Goal: Task Accomplishment & Management: Manage account settings

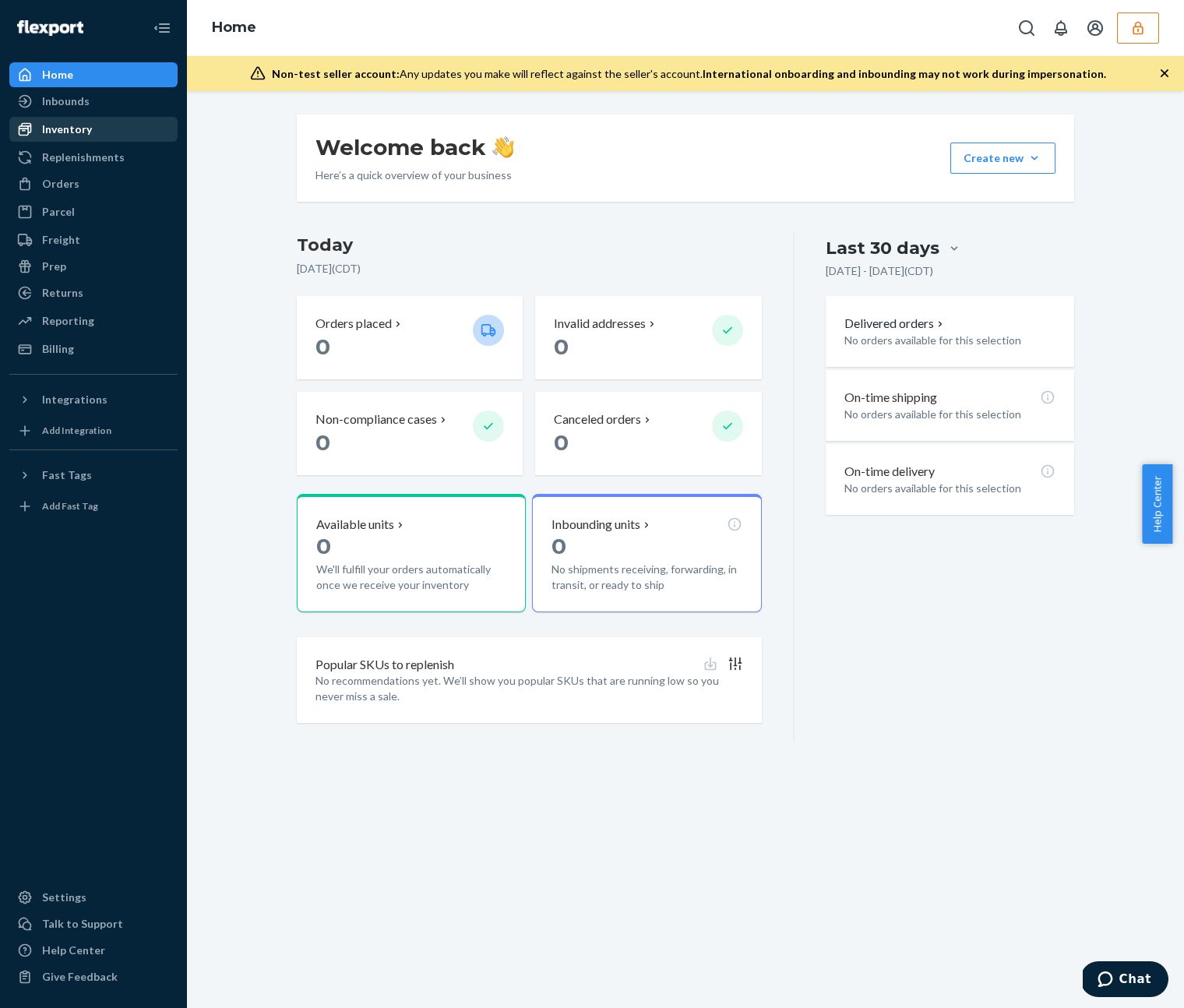
click at [58, 131] on div "Inventory" at bounding box center [66, 129] width 50 height 16
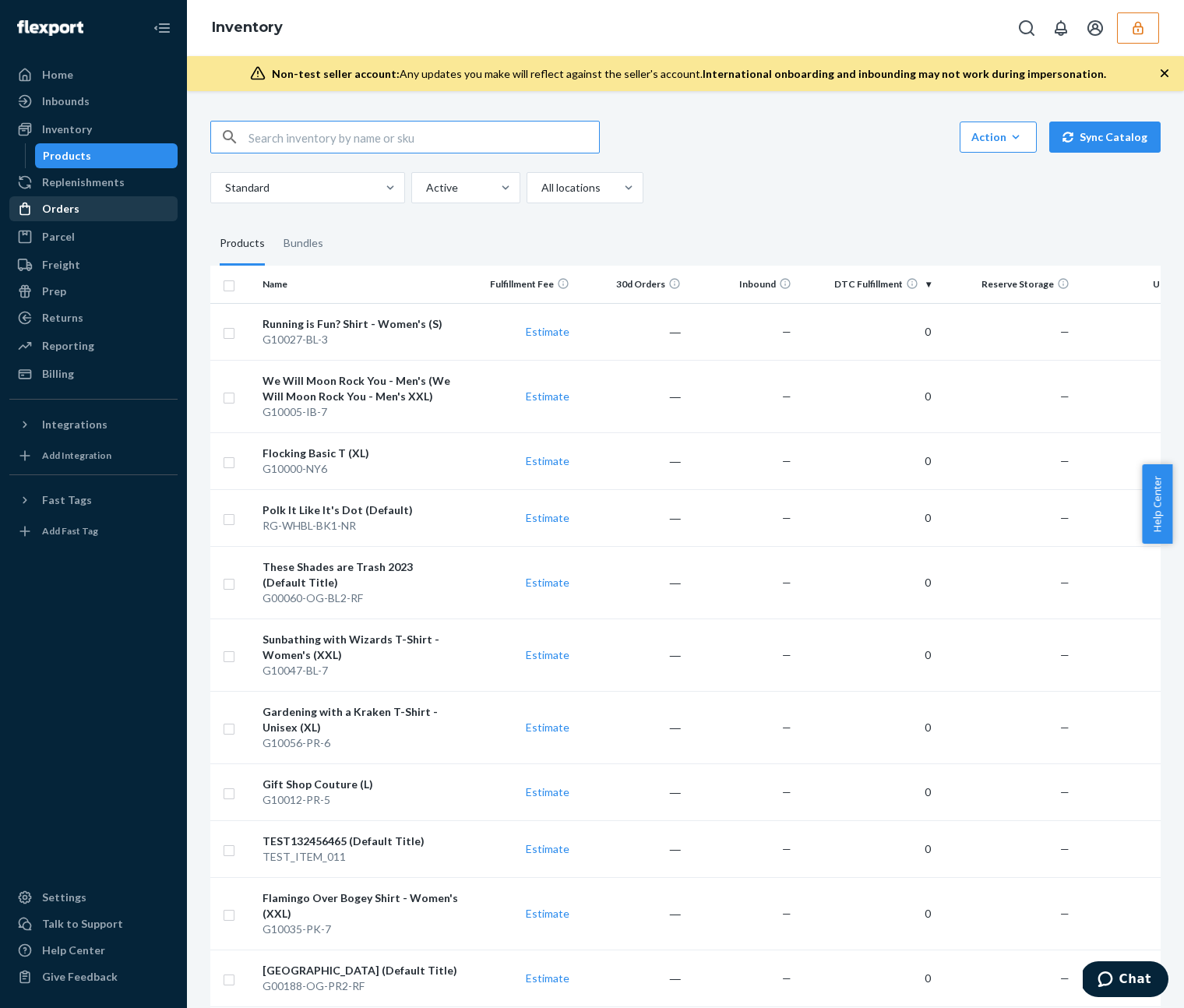
click at [57, 216] on div "Orders" at bounding box center [94, 208] width 165 height 22
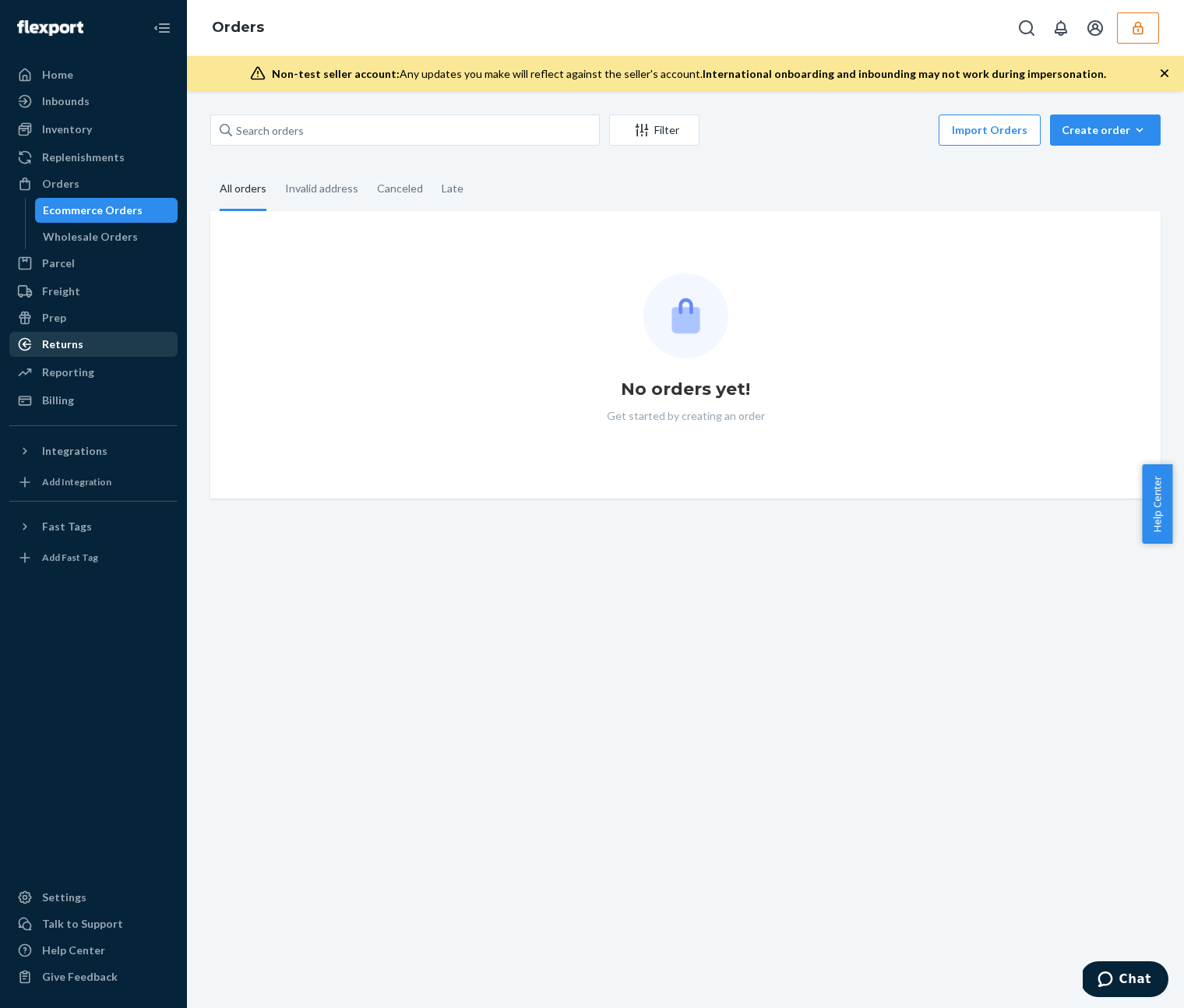
click at [58, 340] on div "Returns" at bounding box center [63, 344] width 41 height 16
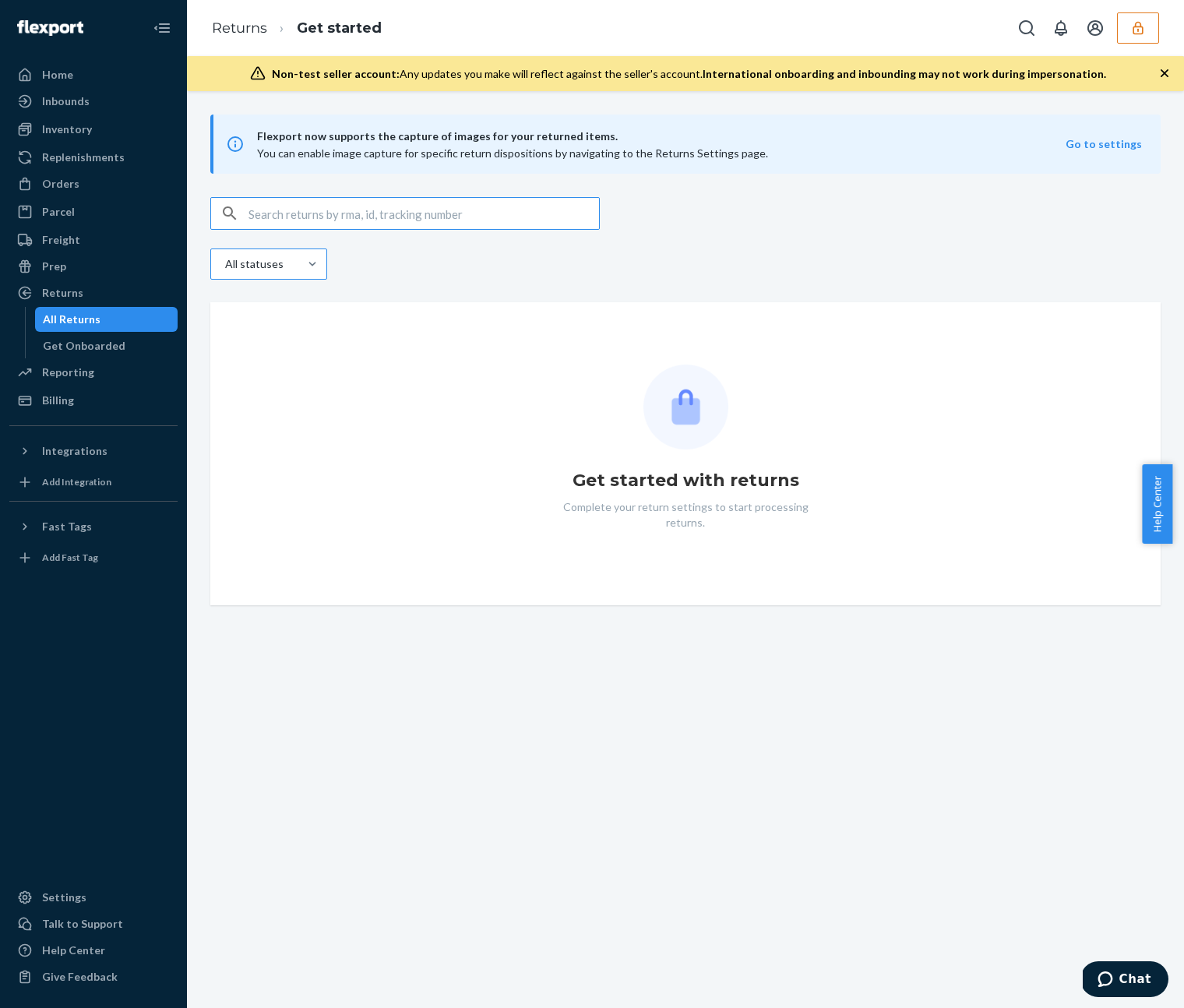
click at [283, 277] on div "All statuses" at bounding box center [255, 264] width 87 height 28
click at [206, 264] on input "All statuses" at bounding box center [206, 264] width 0 height 0
click at [434, 185] on div "Flexport now supports the capture of images for your returned items. You can en…" at bounding box center [685, 359] width 997 height 490
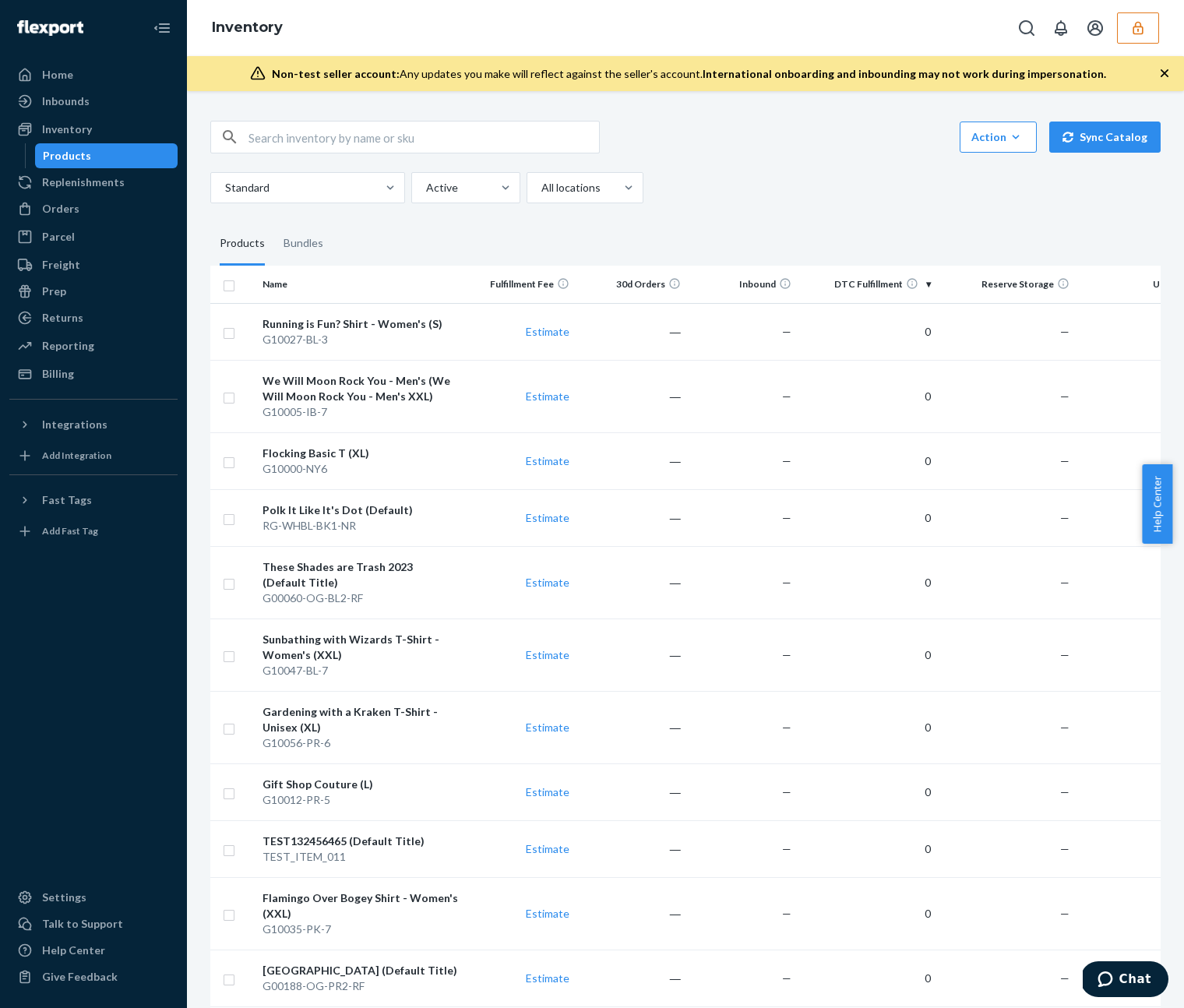
click at [722, 160] on div "Action Create product Create bundle Bulk create products Bulk update products B…" at bounding box center [685, 162] width 950 height 82
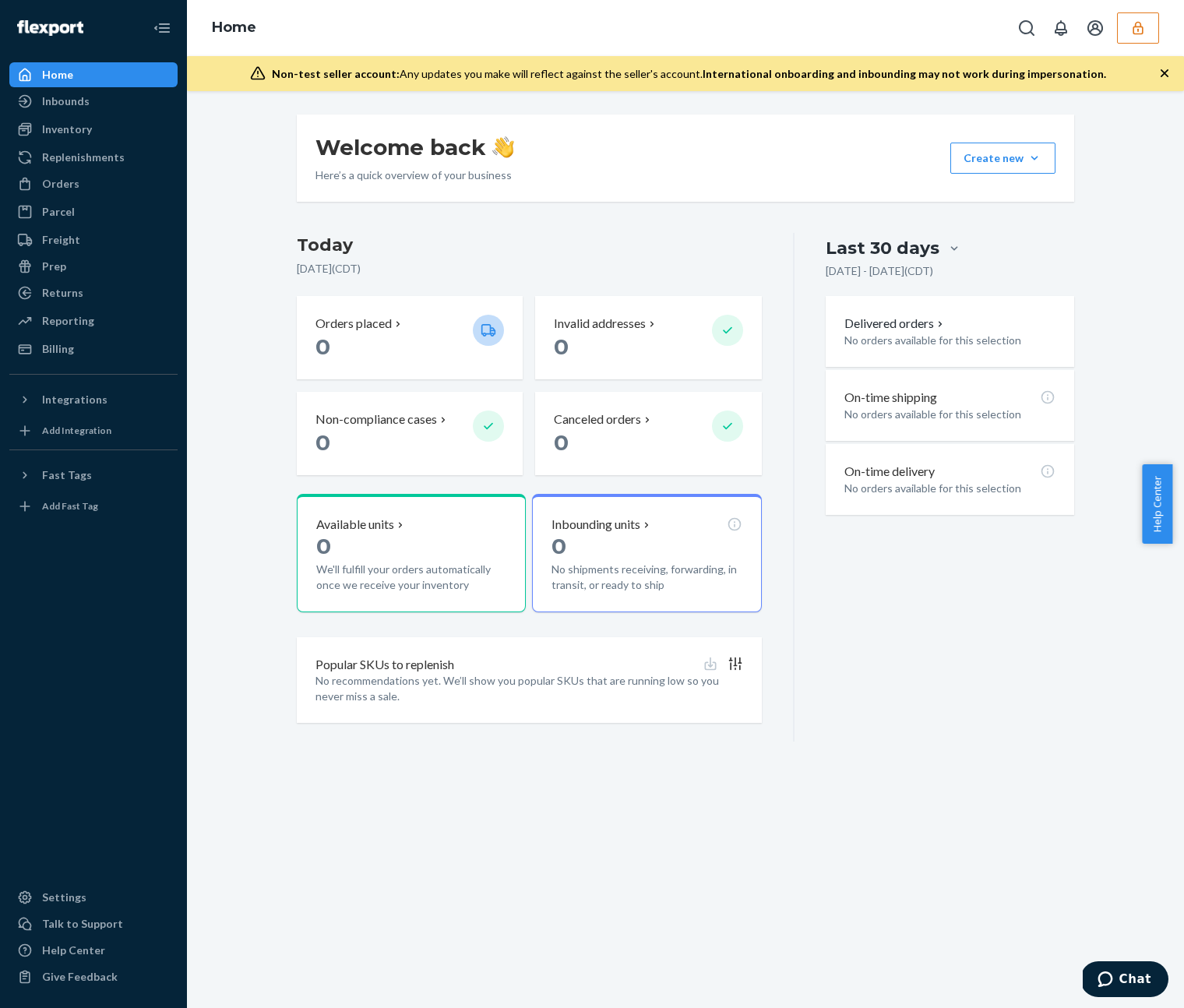
click at [1136, 33] on icon "button" at bounding box center [1137, 27] width 10 height 13
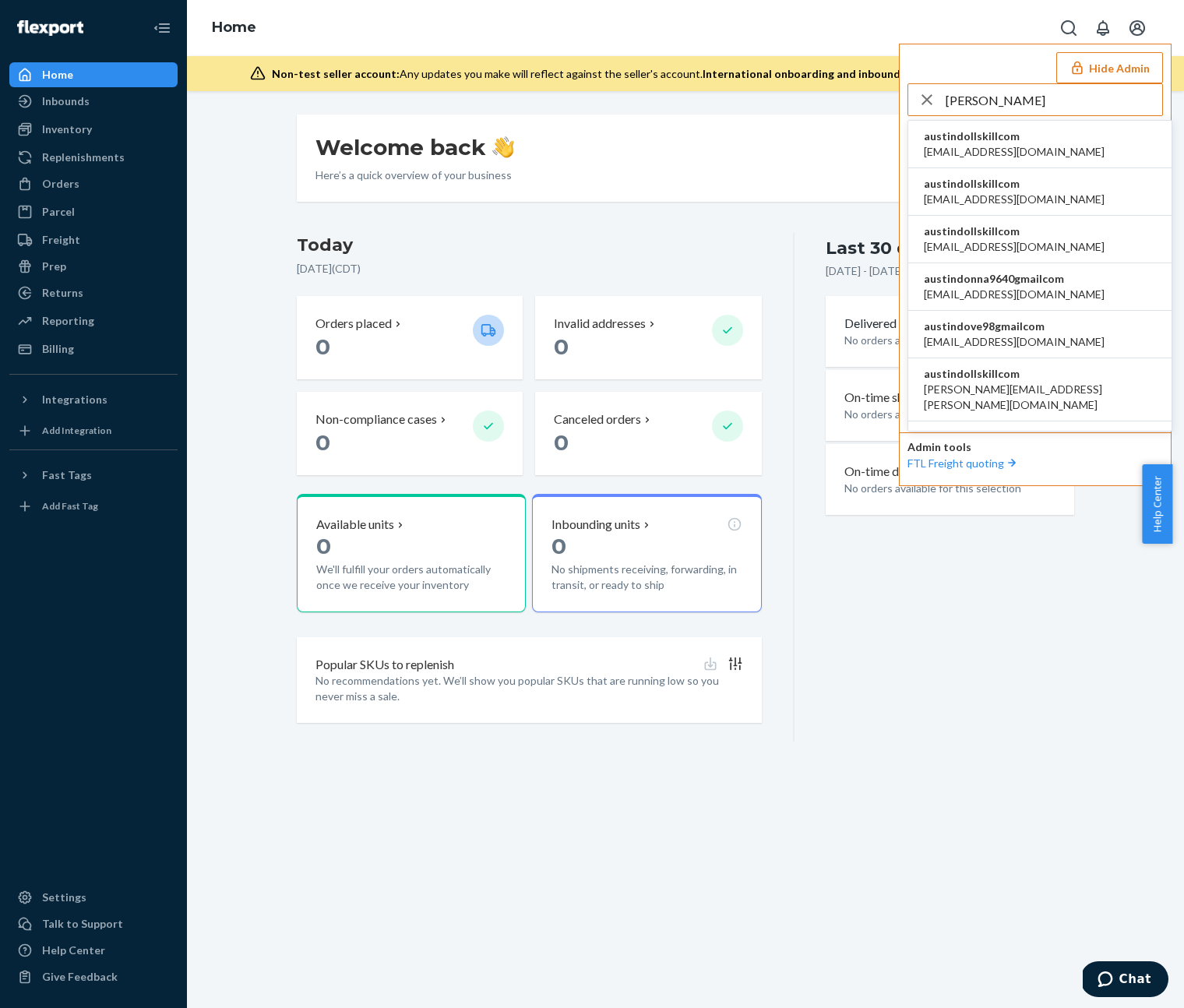
type input "[PERSON_NAME]"
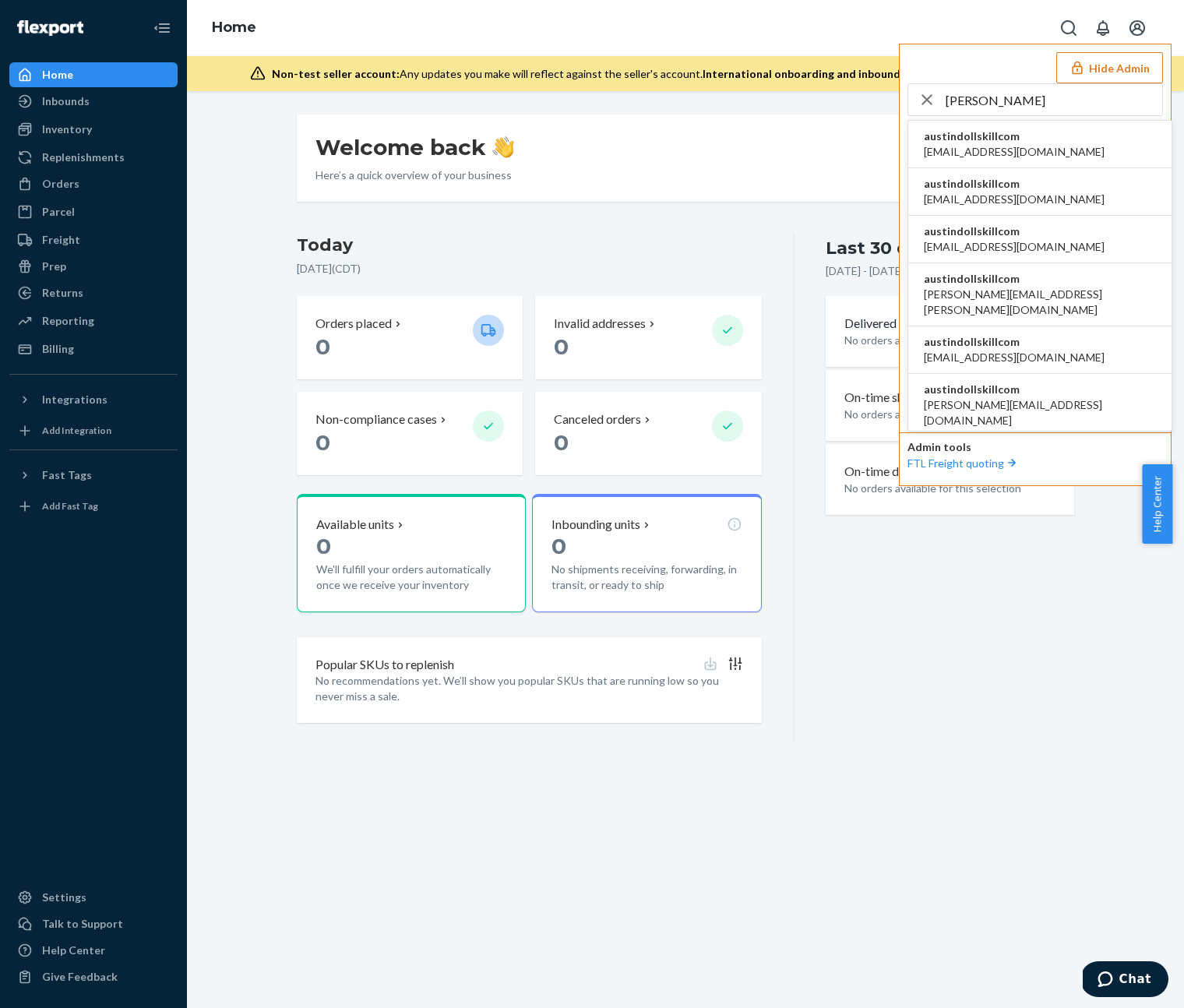
click at [985, 146] on span "[EMAIL_ADDRESS][DOMAIN_NAME]" at bounding box center [1014, 152] width 181 height 16
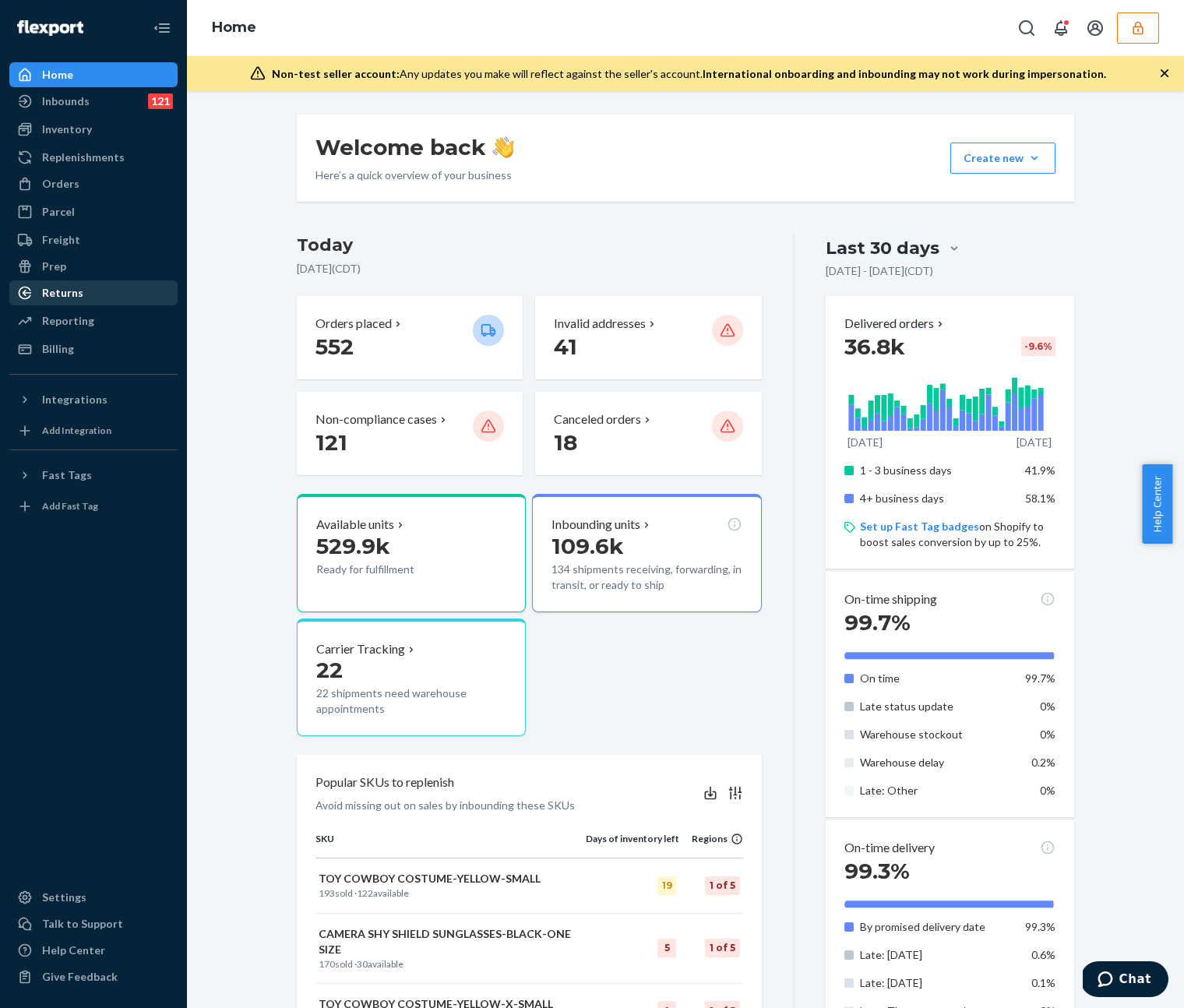
click at [76, 284] on div "Returns" at bounding box center [94, 292] width 165 height 22
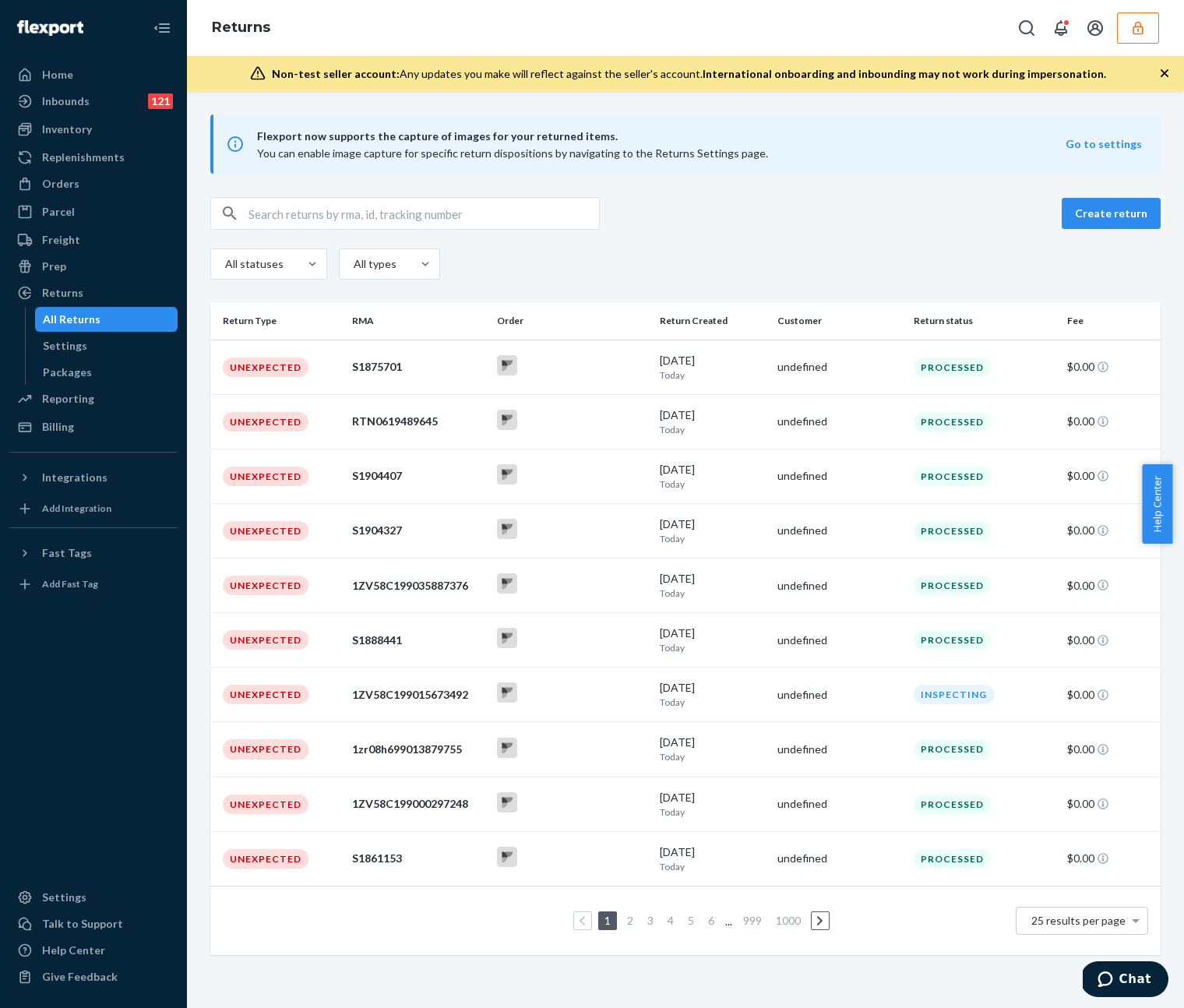
click at [329, 256] on div "All statuses All types" at bounding box center [685, 265] width 950 height 35
click at [428, 263] on div at bounding box center [425, 264] width 28 height 16
click at [318, 264] on input "All types" at bounding box center [318, 264] width 0 height 0
click at [411, 261] on div at bounding box center [425, 264] width 28 height 16
click at [318, 264] on input "0 results available. Select is focused , press Down to open the menu, All types" at bounding box center [318, 264] width 0 height 0
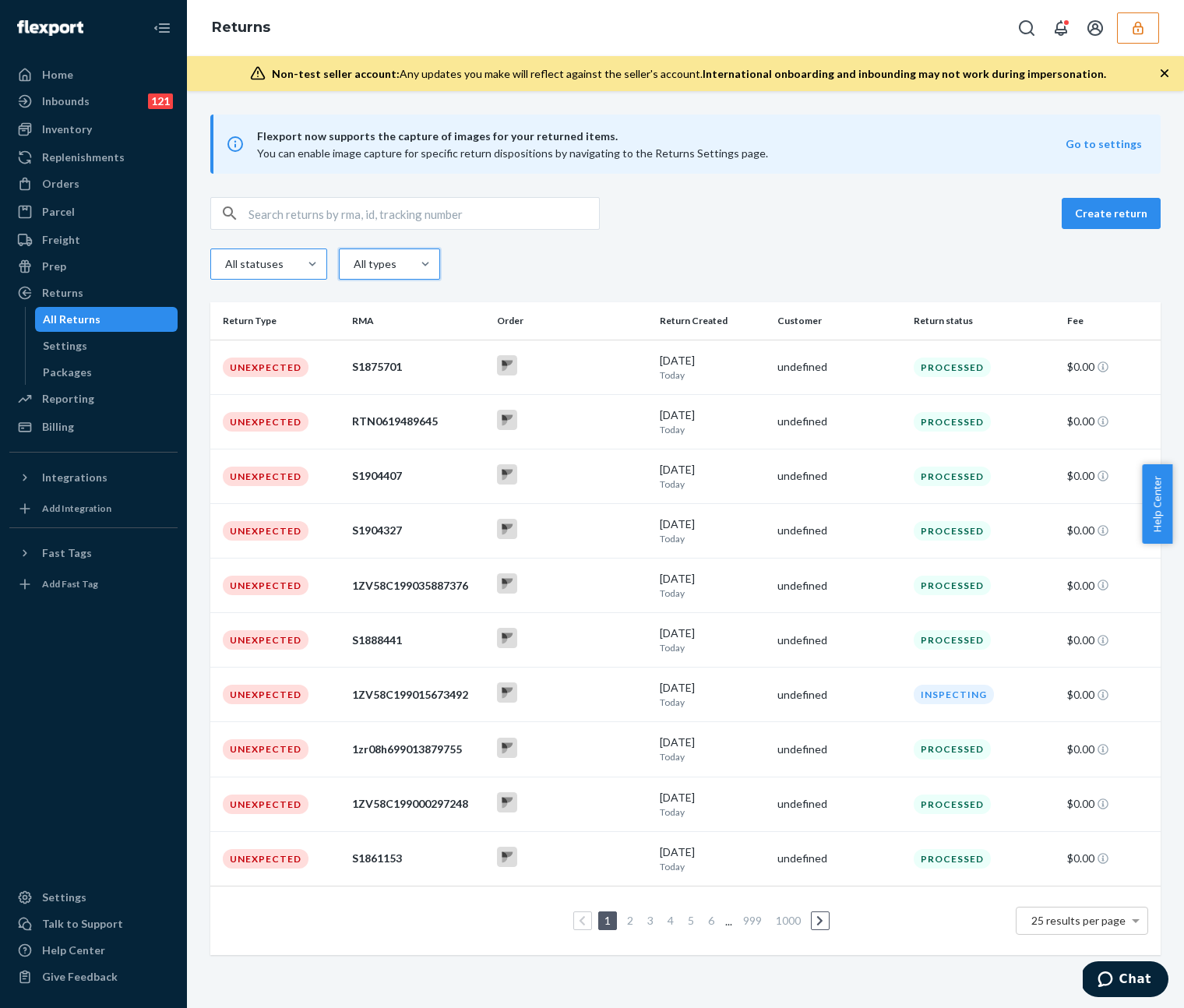
click at [276, 268] on div "All statuses" at bounding box center [254, 264] width 56 height 16
click at [206, 264] on input "All statuses" at bounding box center [206, 264] width 0 height 0
click at [259, 401] on div "Delivered" at bounding box center [269, 394] width 110 height 31
click at [206, 264] on input "option Delivered focused, 4 of 9. 9 results available. Use Up and Down to choos…" at bounding box center [206, 264] width 0 height 0
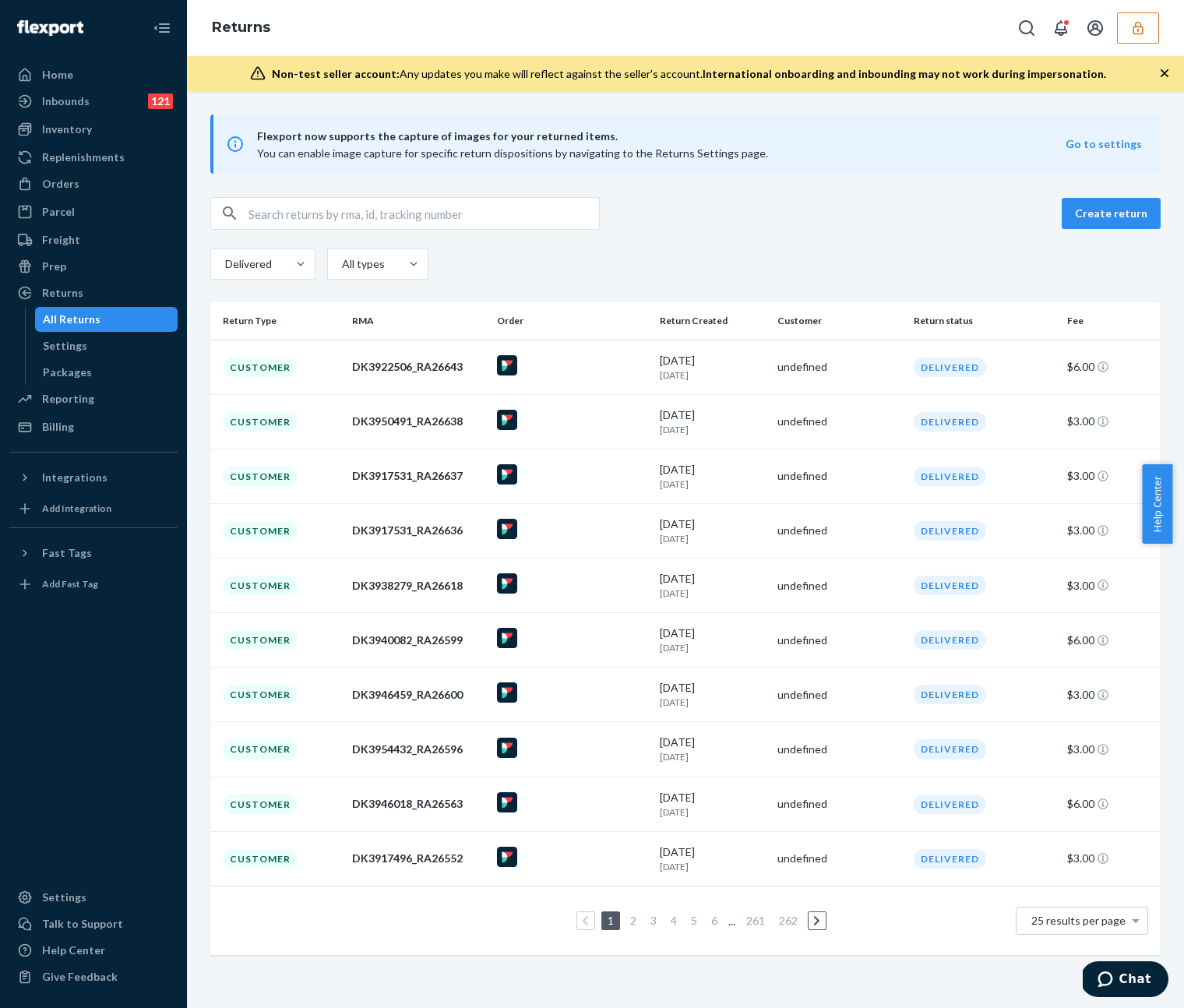
click at [667, 924] on link "4" at bounding box center [673, 920] width 12 height 13
click at [1051, 933] on div "1 2 3 4 5 6 ... 261 262 25 results per page" at bounding box center [685, 920] width 926 height 50
click at [1051, 923] on span "25 results per page" at bounding box center [1078, 920] width 95 height 13
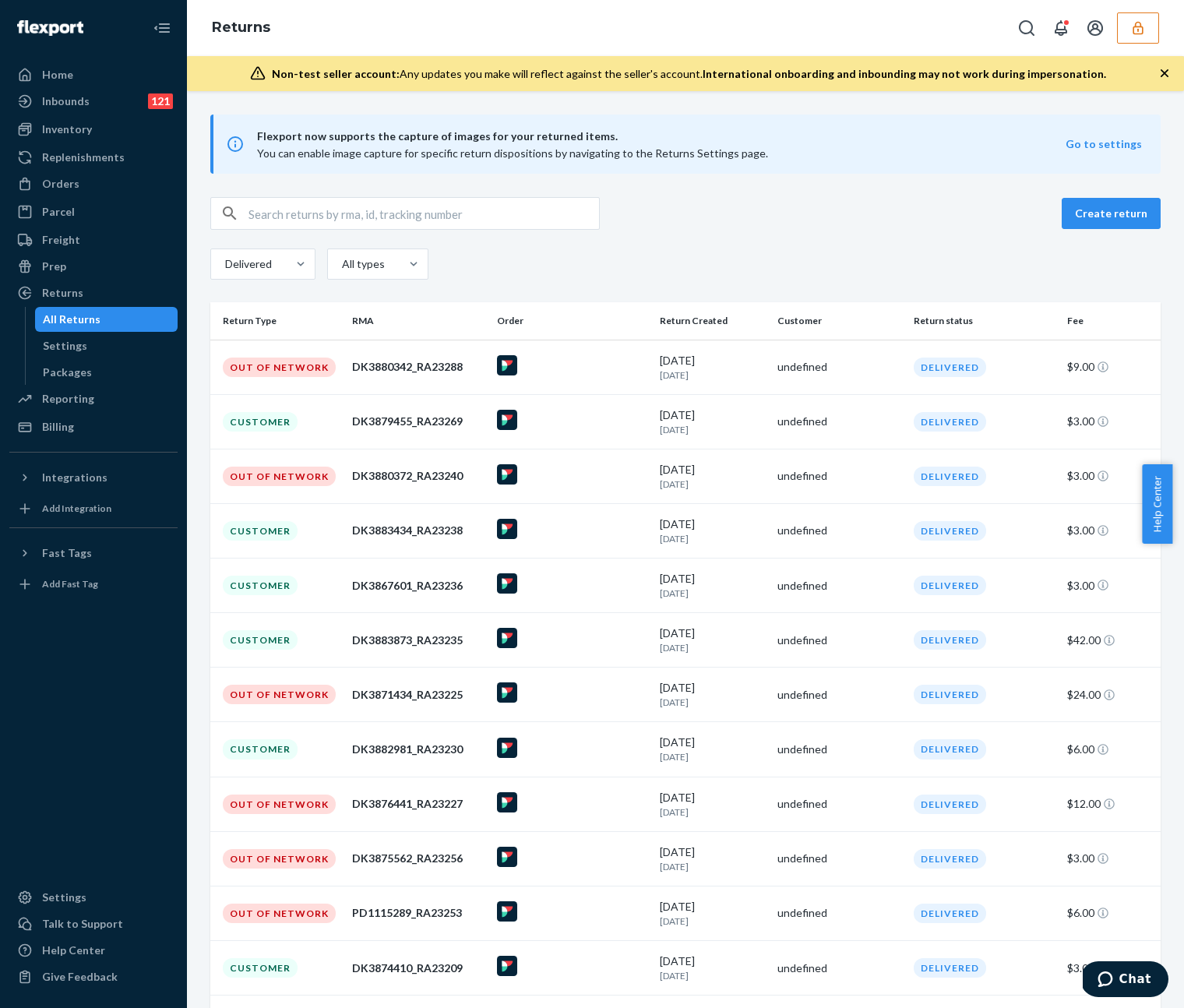
click at [378, 696] on div "DK3871434_RA23225" at bounding box center [417, 694] width 132 height 16
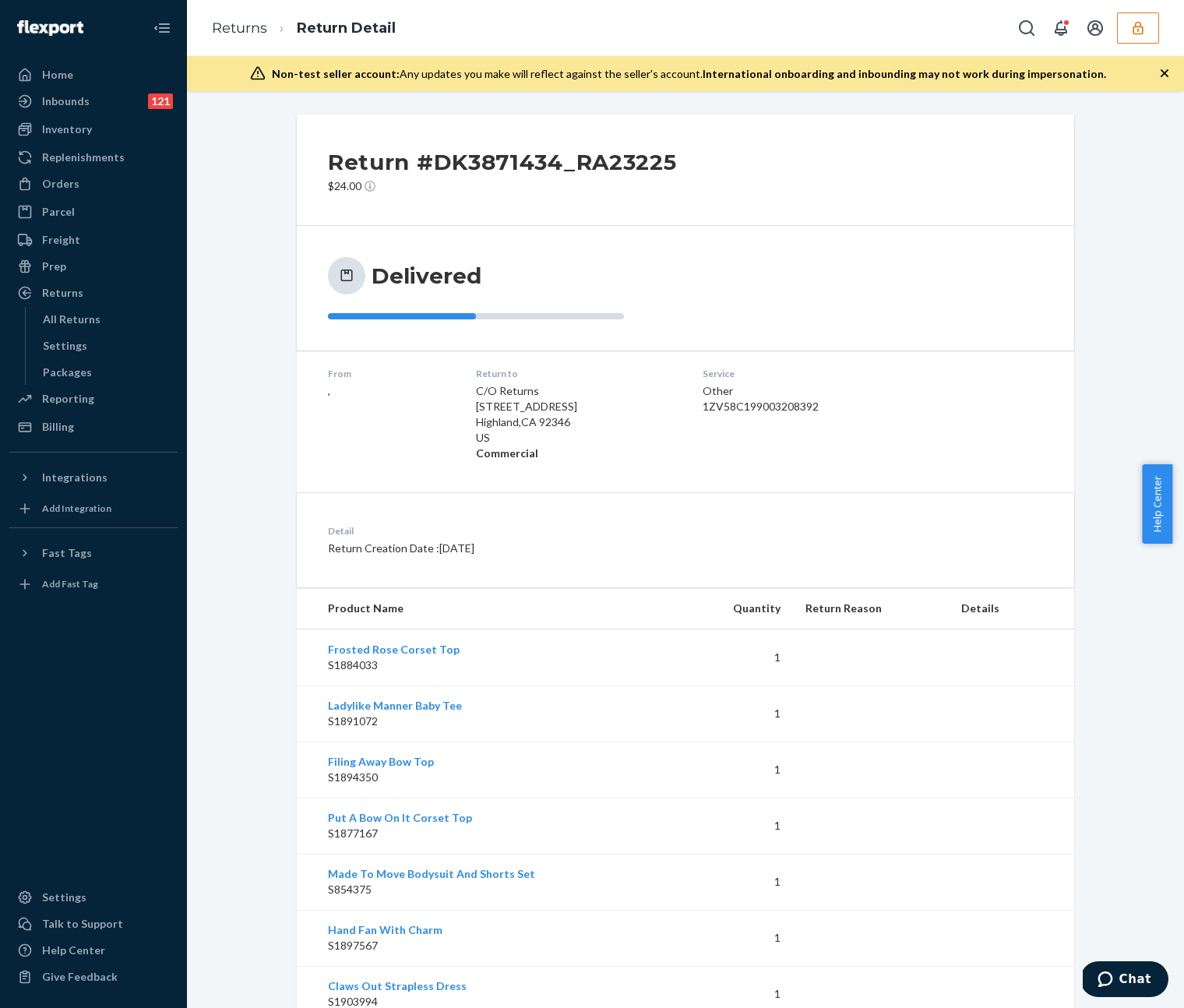
scroll to position [110, 0]
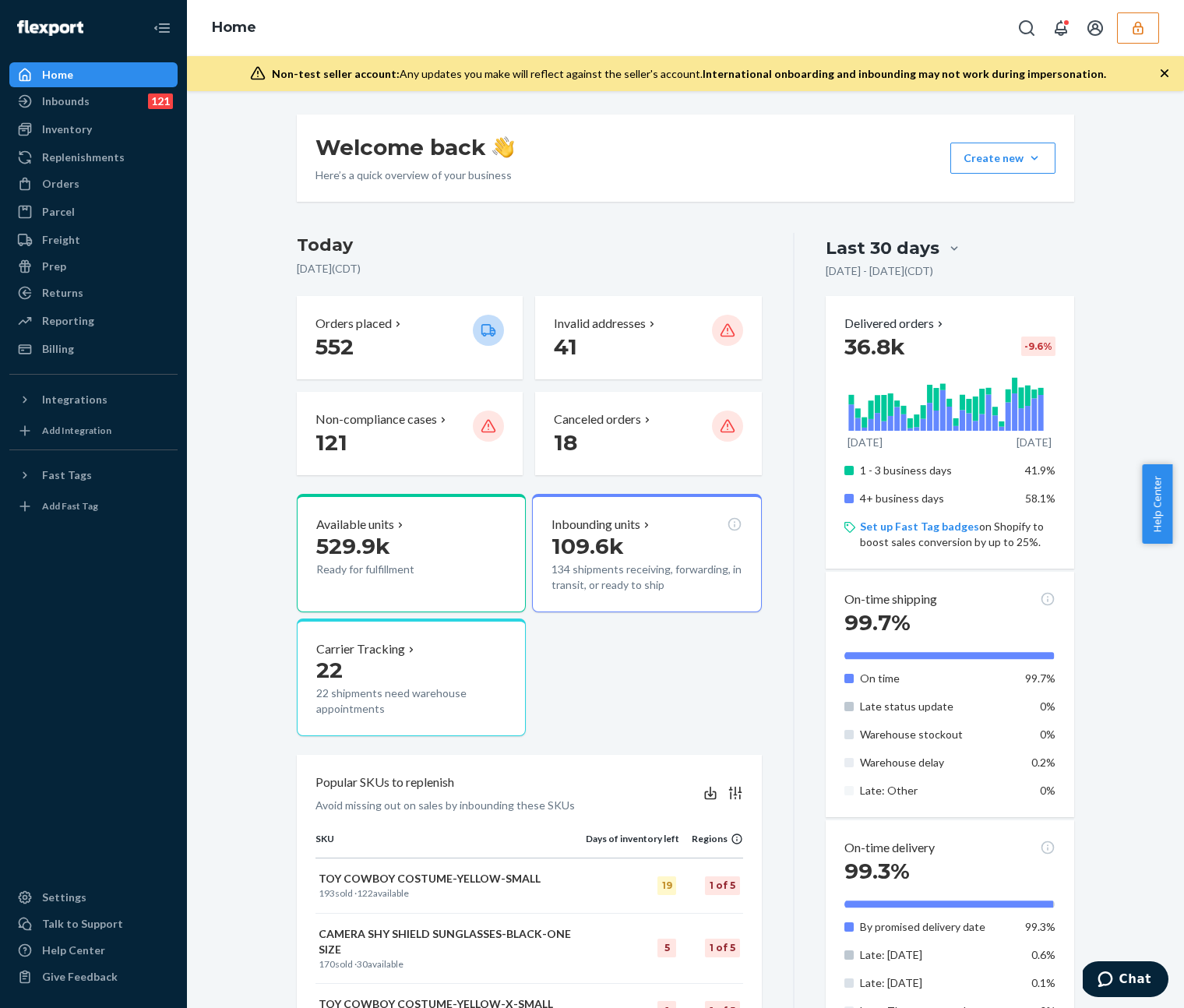
click at [66, 79] on div "Home" at bounding box center [57, 75] width 31 height 16
click at [1098, 26] on icon "Open account menu" at bounding box center [1095, 28] width 19 height 19
click at [1137, 27] on icon "button" at bounding box center [1138, 28] width 16 height 16
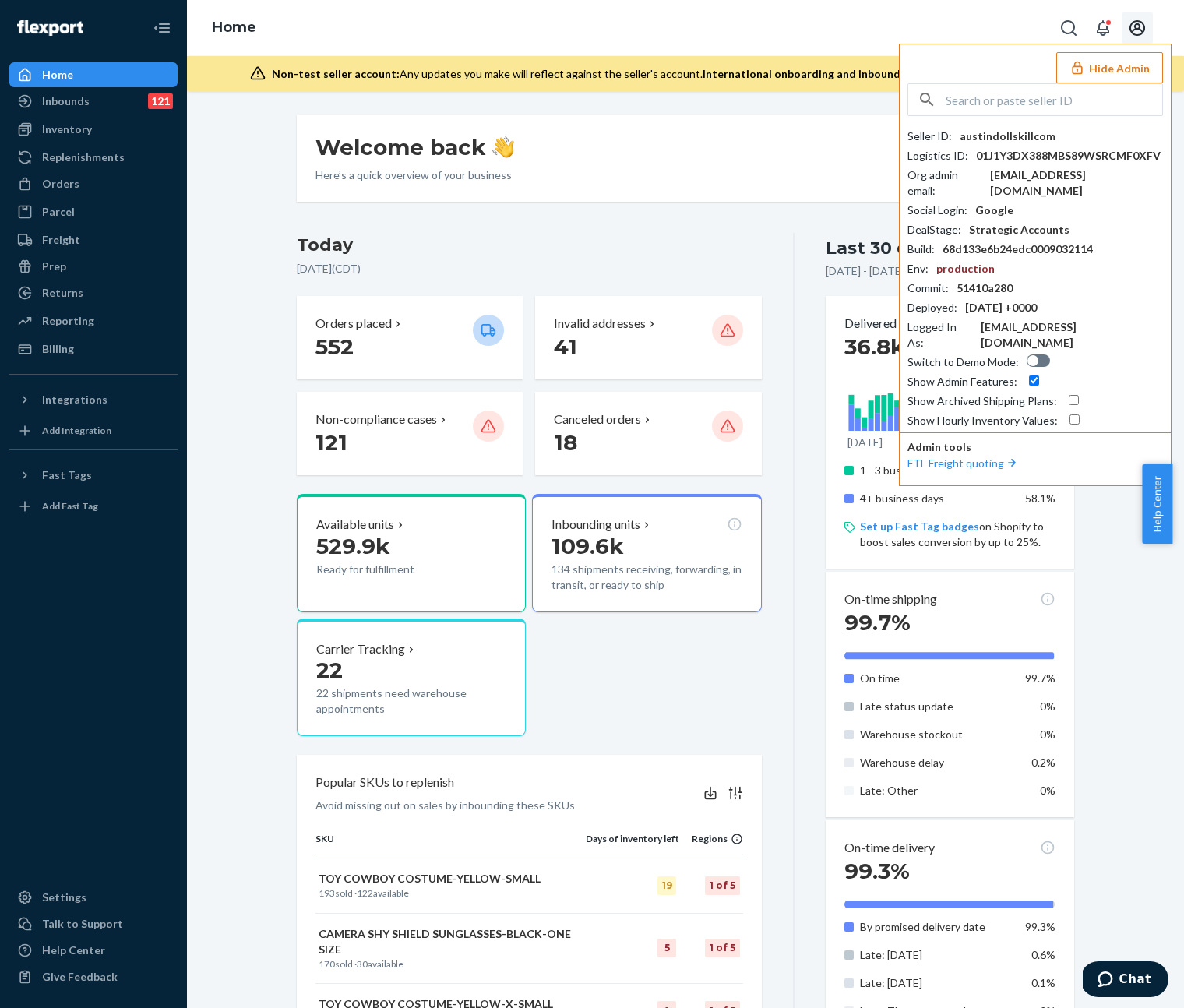
click at [1107, 761] on div "Welcome back Here’s a quick overview of your business Create new Create new inb…" at bounding box center [685, 773] width 973 height 1319
click at [1104, 64] on button "Hide Admin" at bounding box center [1109, 67] width 107 height 31
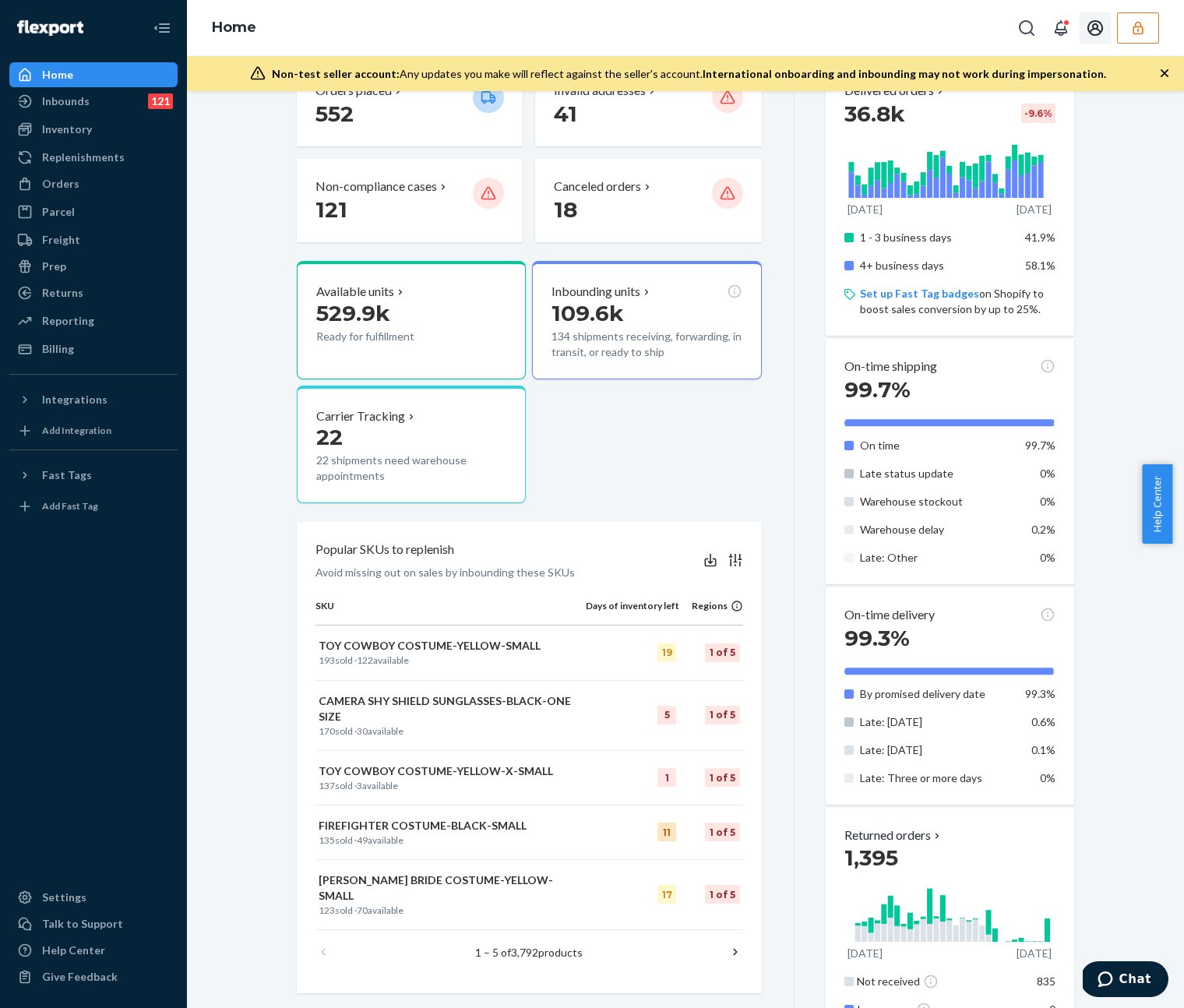
scroll to position [457, 0]
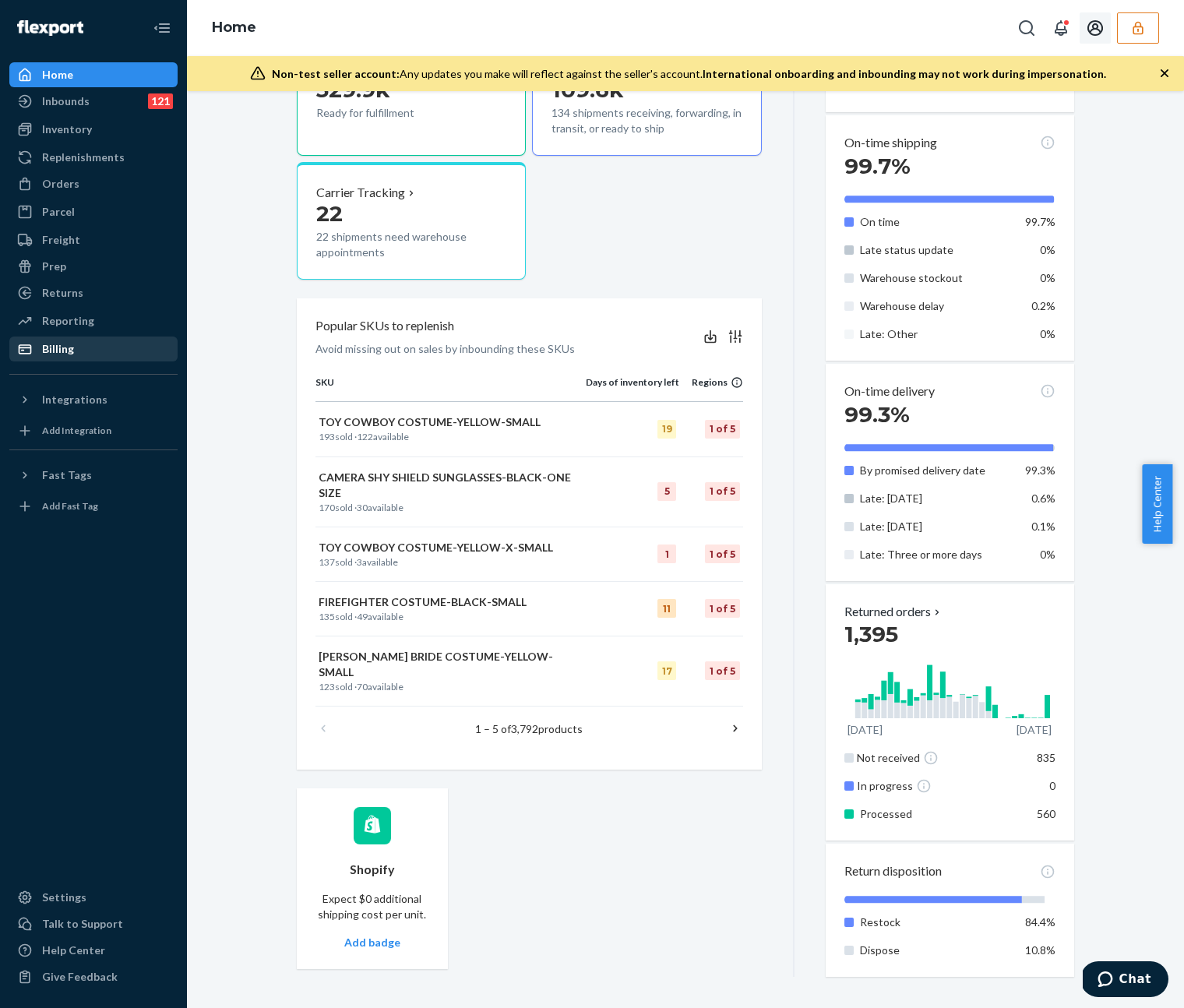
click at [57, 359] on div "Billing" at bounding box center [94, 348] width 165 height 22
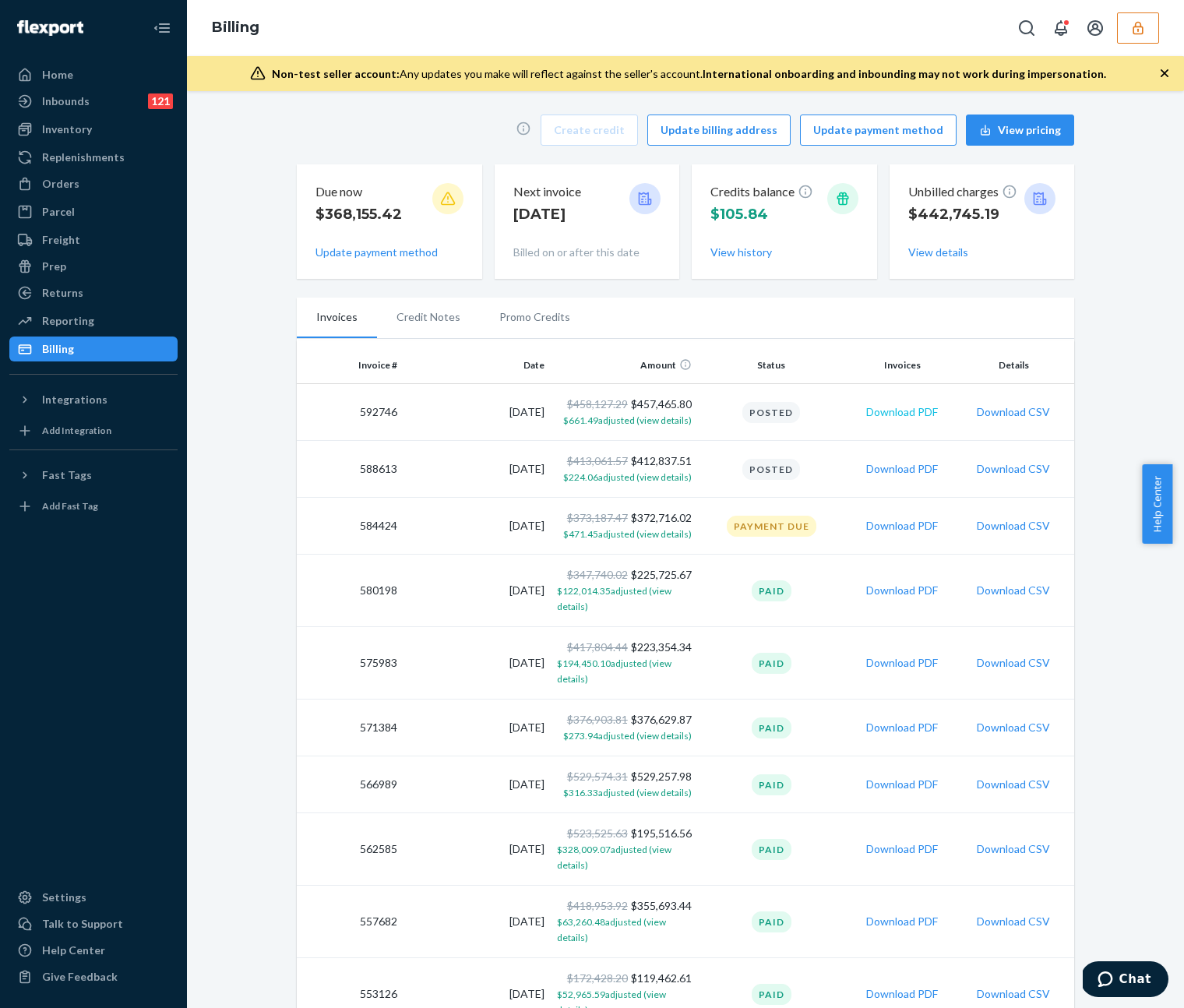
click at [913, 413] on button "Download PDF" at bounding box center [901, 412] width 72 height 16
